Goal: Information Seeking & Learning: Learn about a topic

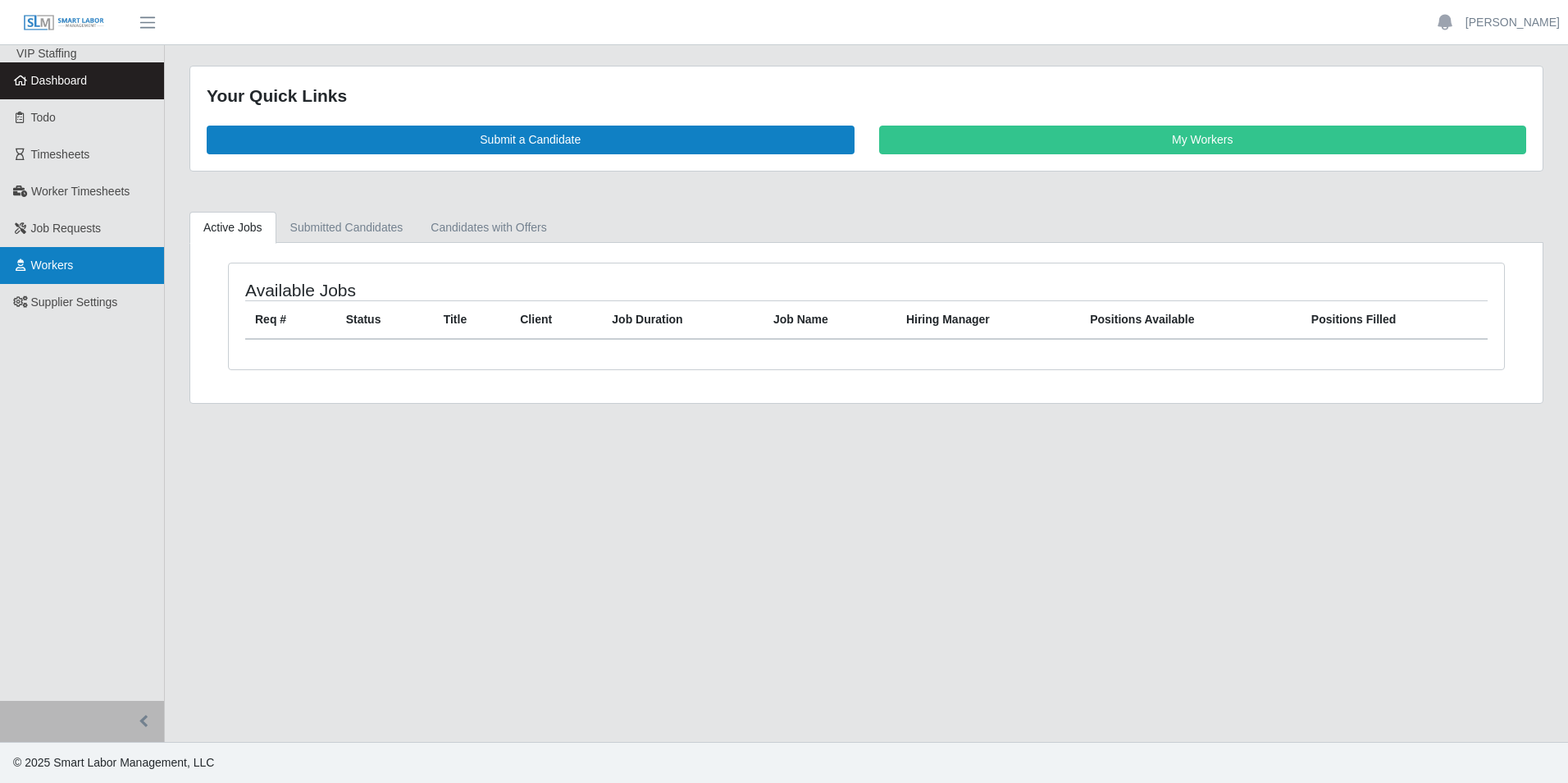
click at [92, 269] on link "Workers" at bounding box center [82, 265] width 164 height 36
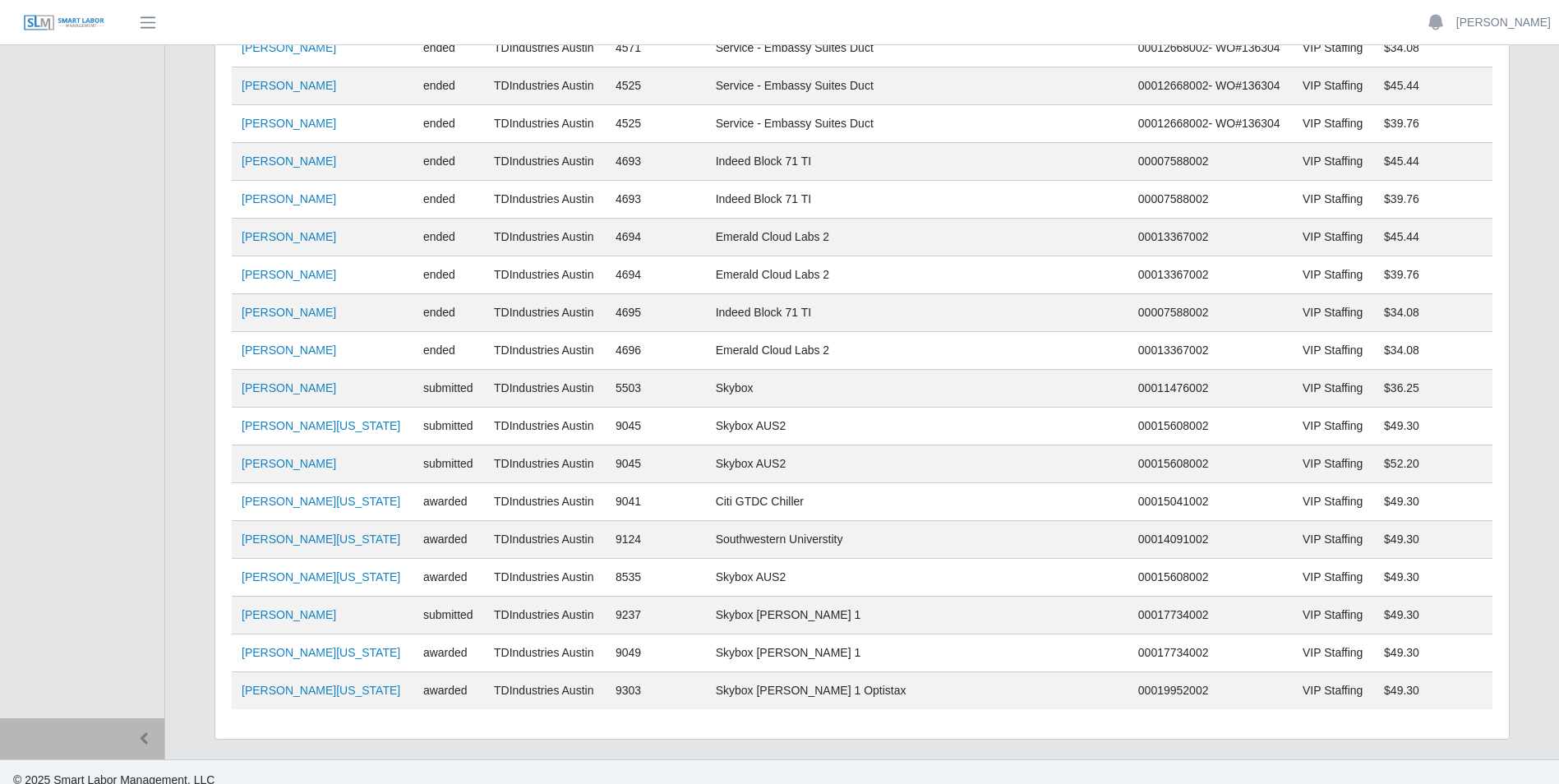
scroll to position [792, 0]
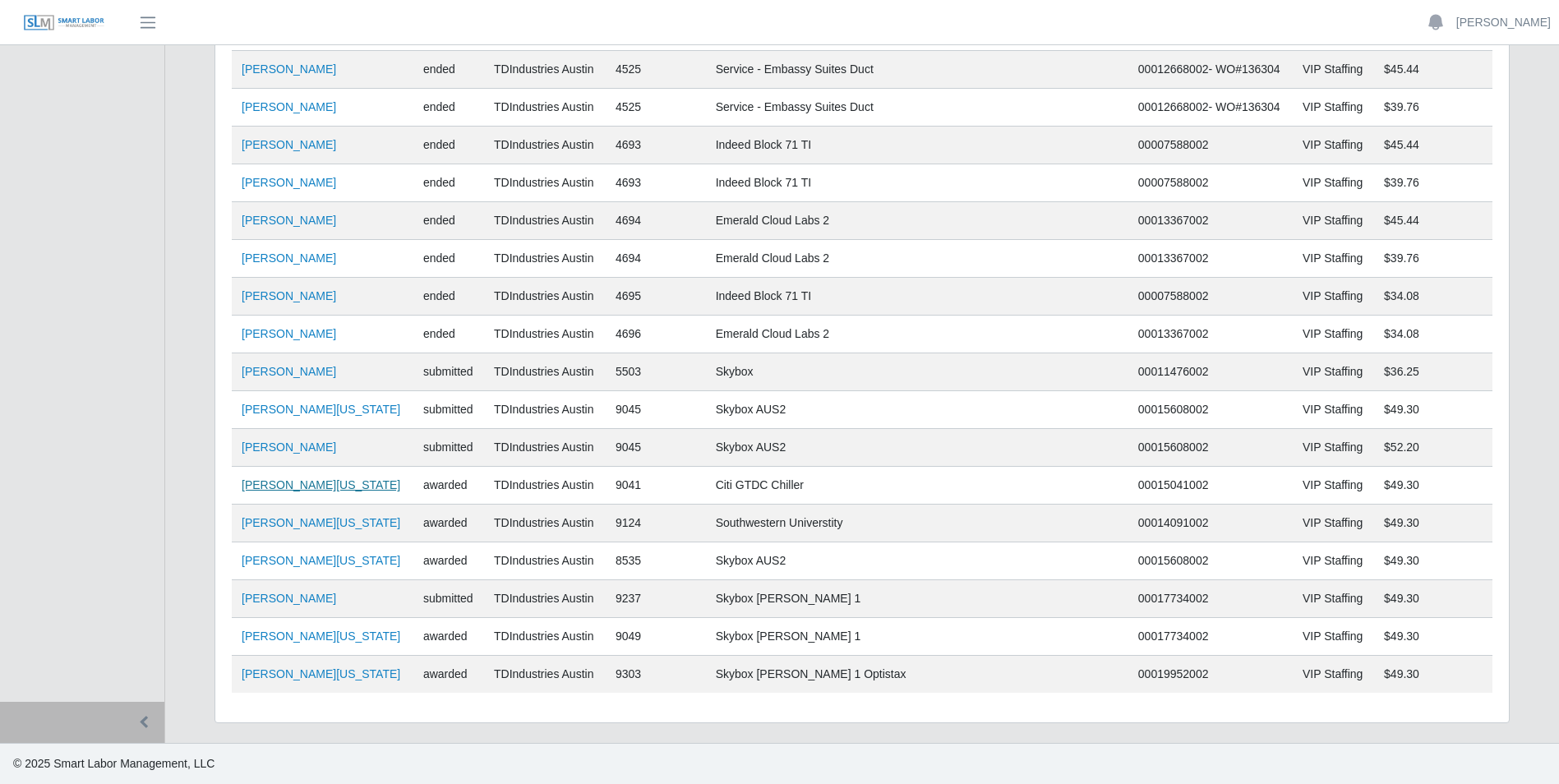
click at [308, 486] on link "Gregory Washington" at bounding box center [321, 485] width 159 height 13
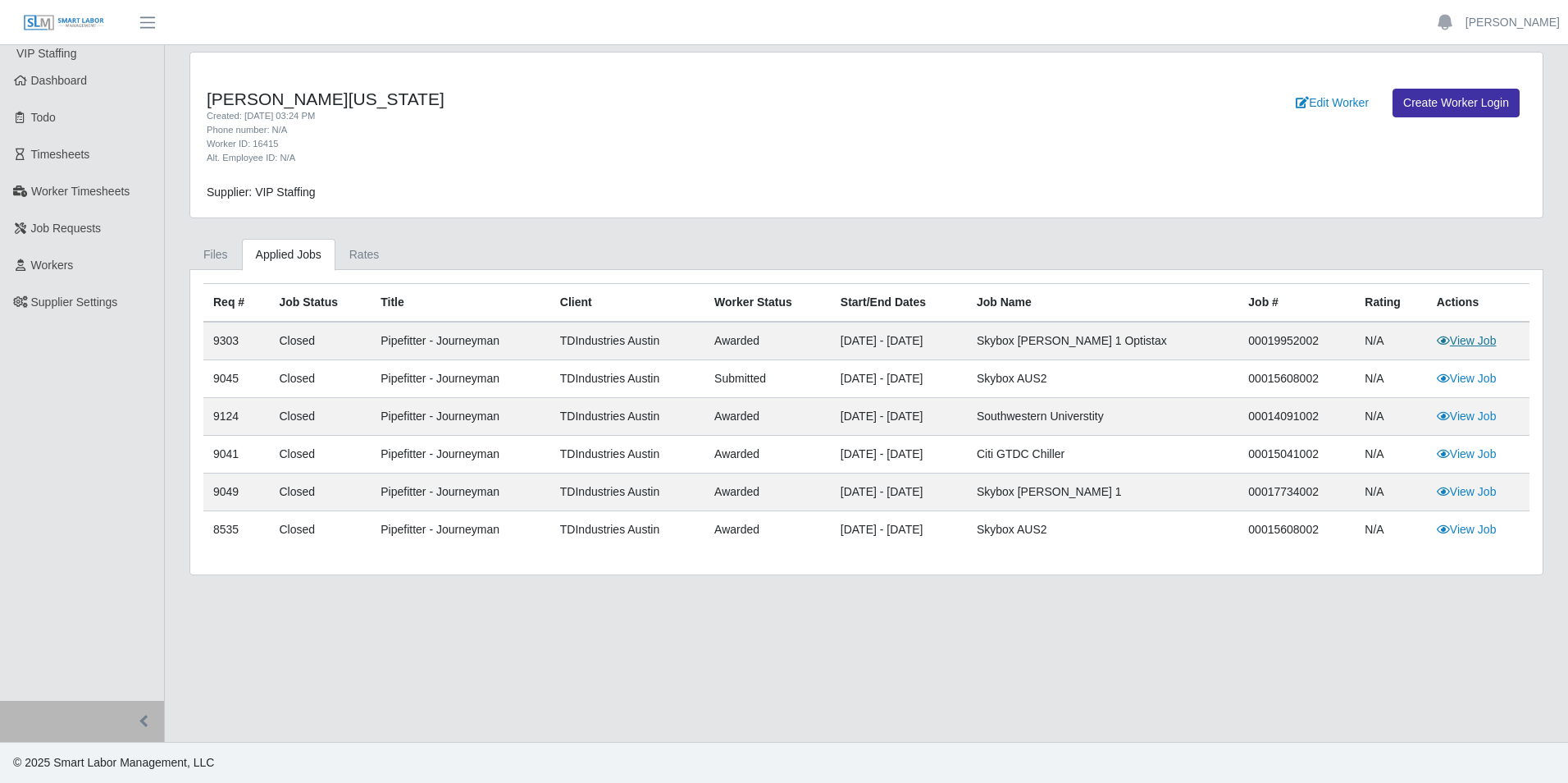
click at [1480, 343] on link "View Job" at bounding box center [1467, 340] width 60 height 13
click at [365, 248] on link "Rates" at bounding box center [364, 254] width 58 height 32
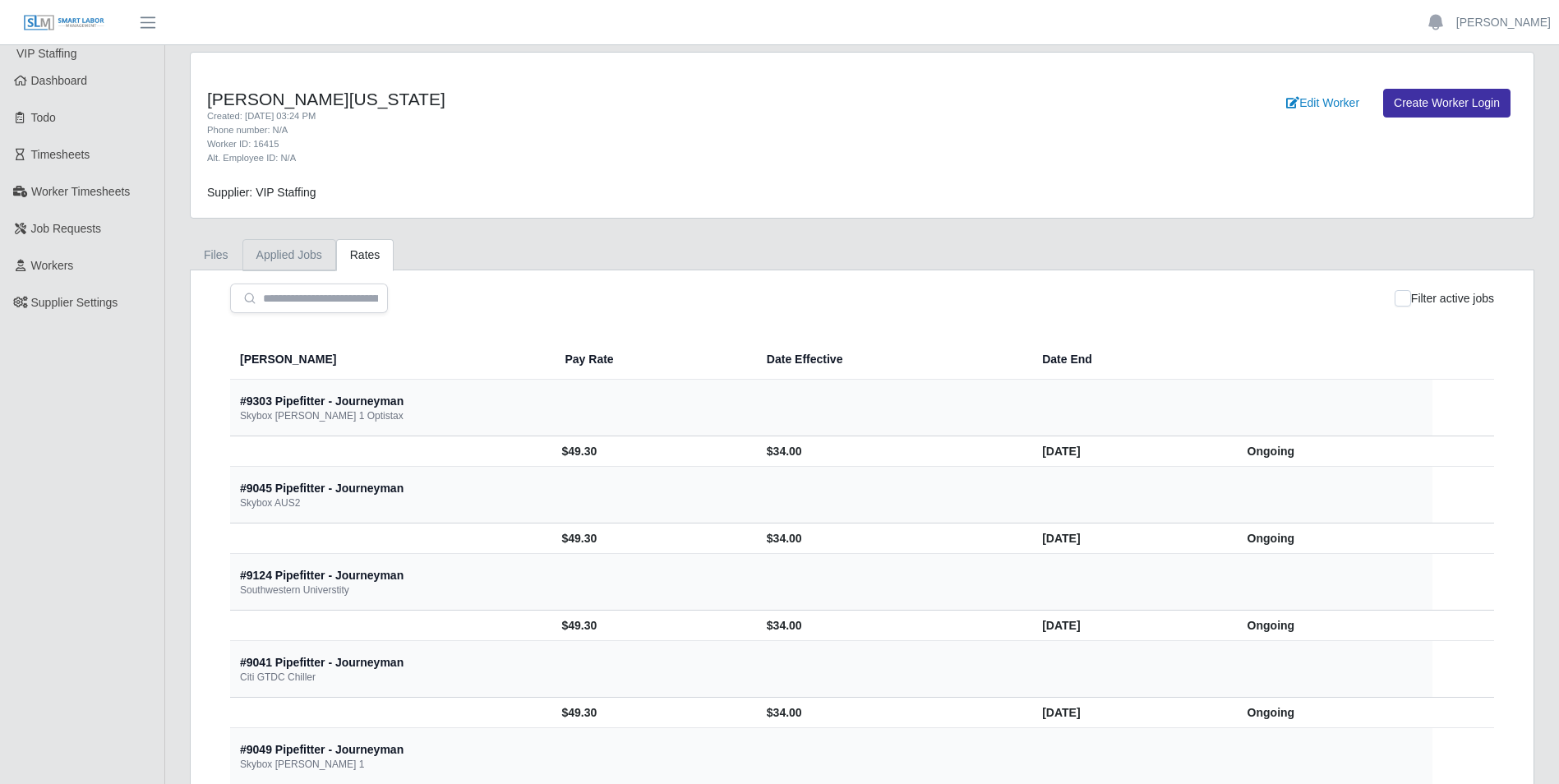
click at [299, 249] on link "Applied Jobs" at bounding box center [289, 255] width 94 height 32
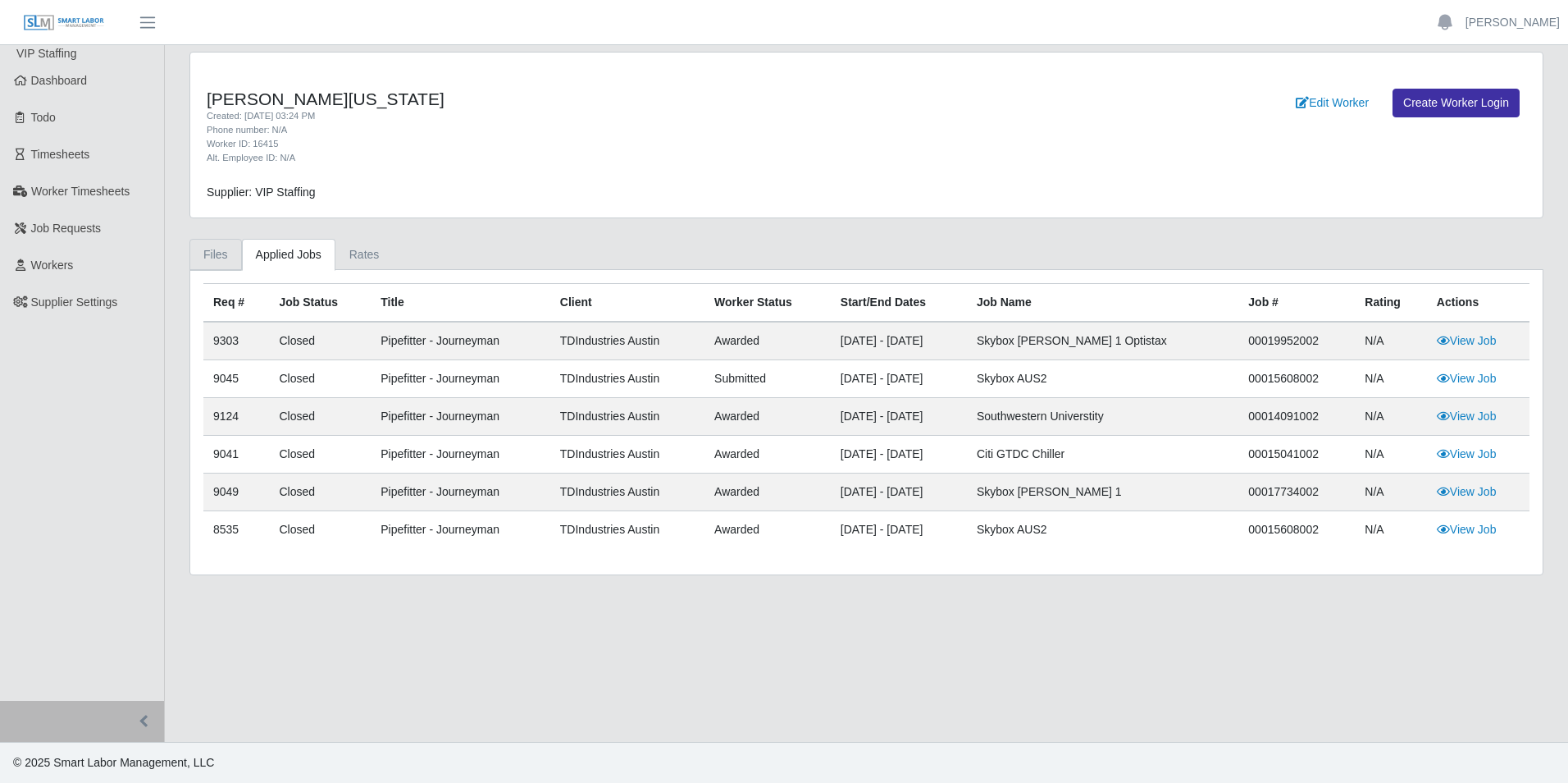
click at [224, 257] on link "Files" at bounding box center [215, 254] width 52 height 32
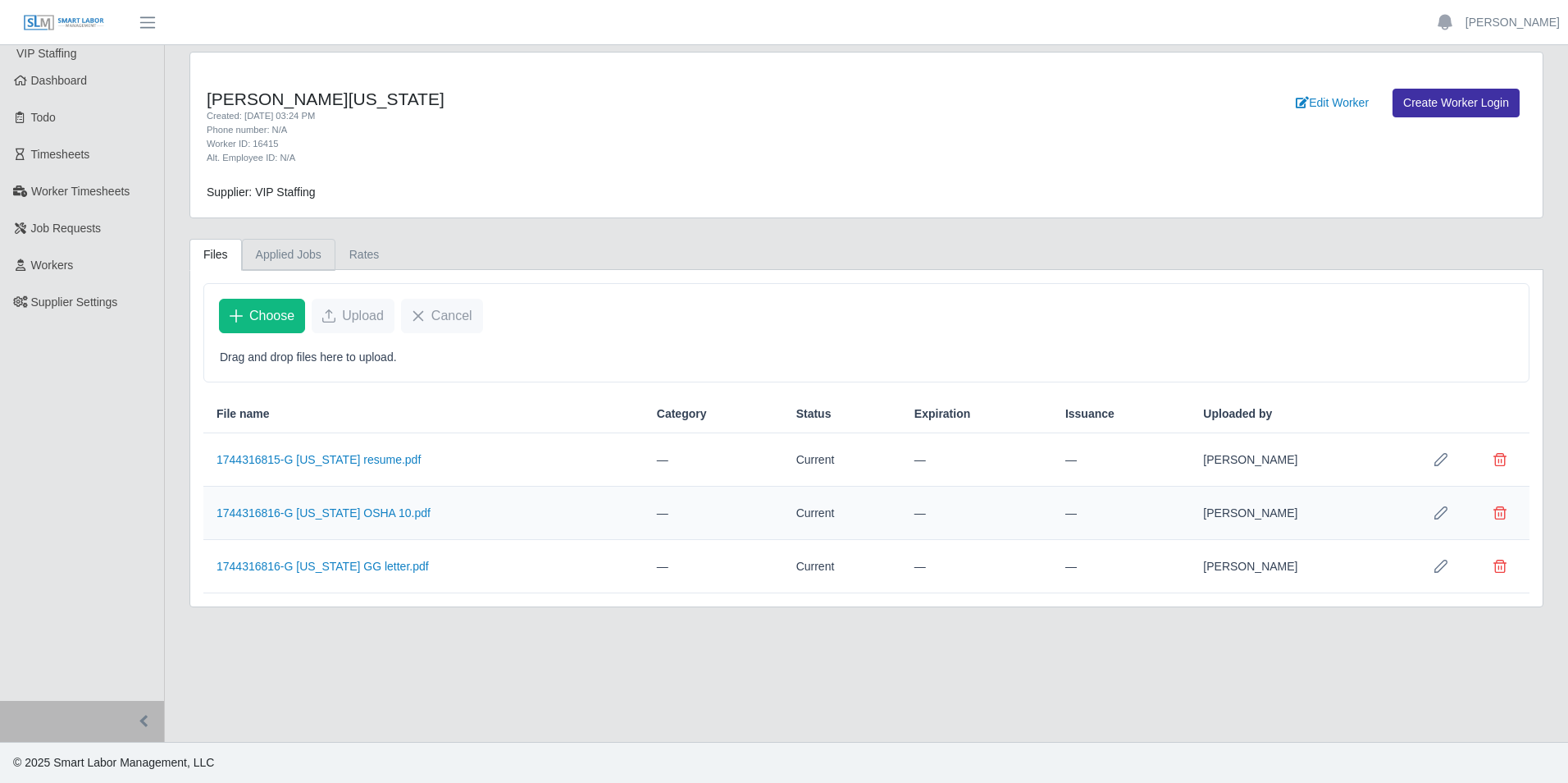
click at [293, 254] on link "Applied Jobs" at bounding box center [288, 254] width 93 height 32
